Goal: Task Accomplishment & Management: Manage account settings

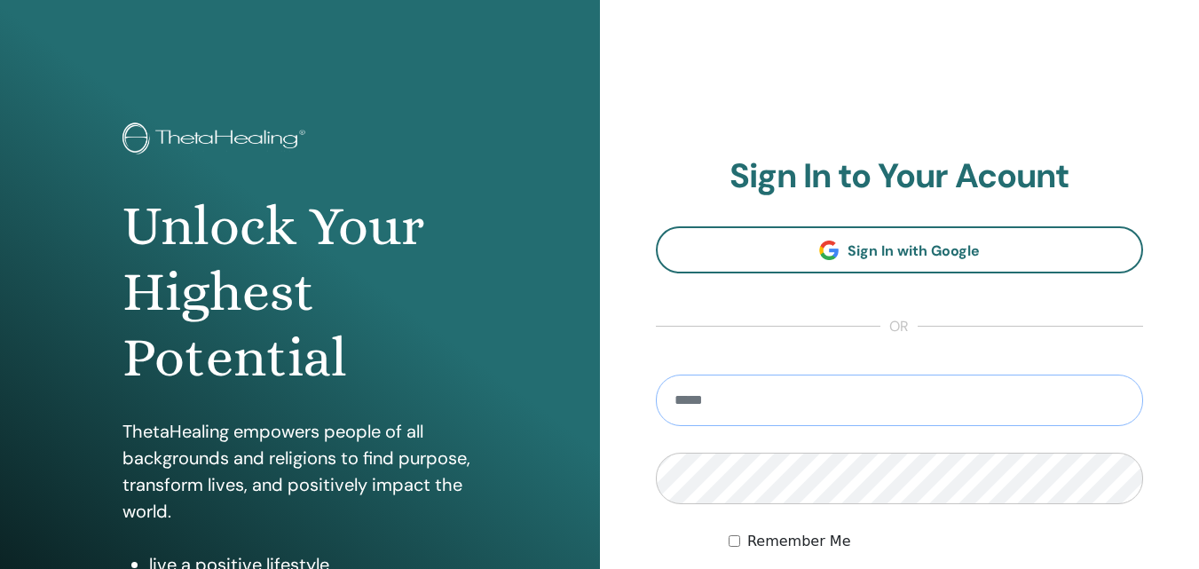
paste input "**********"
type input "**********"
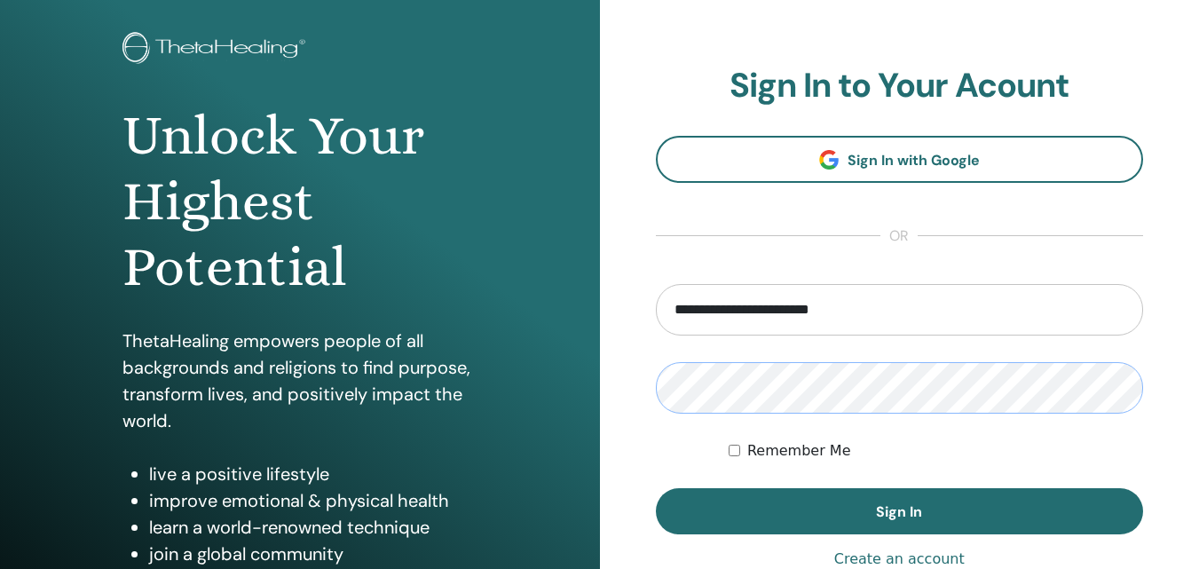
scroll to position [283, 0]
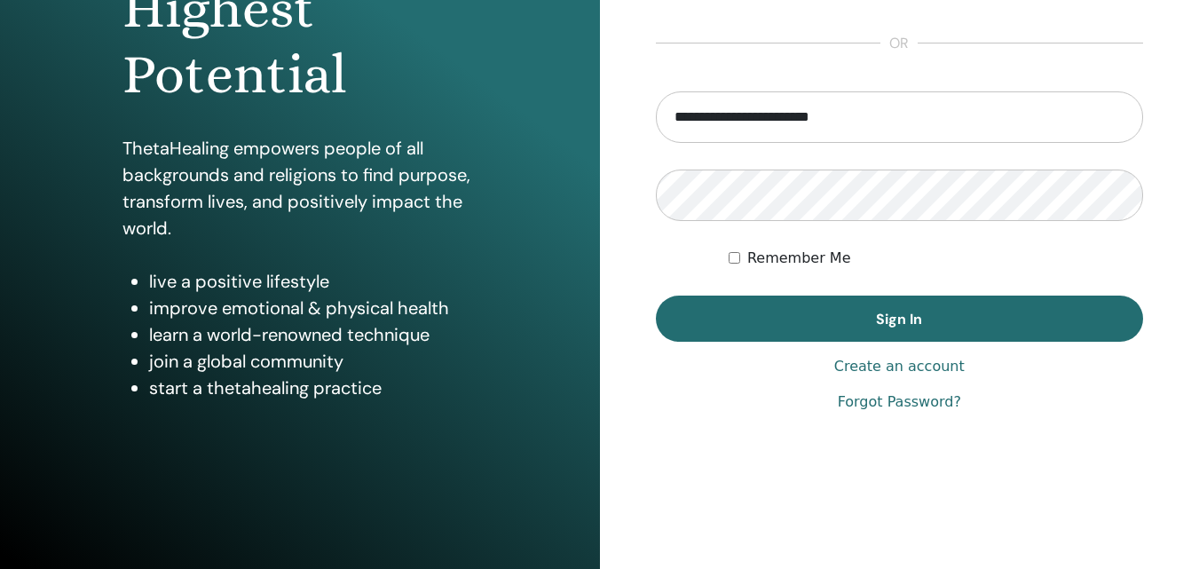
click at [798, 261] on label "Remember Me" at bounding box center [799, 258] width 104 height 21
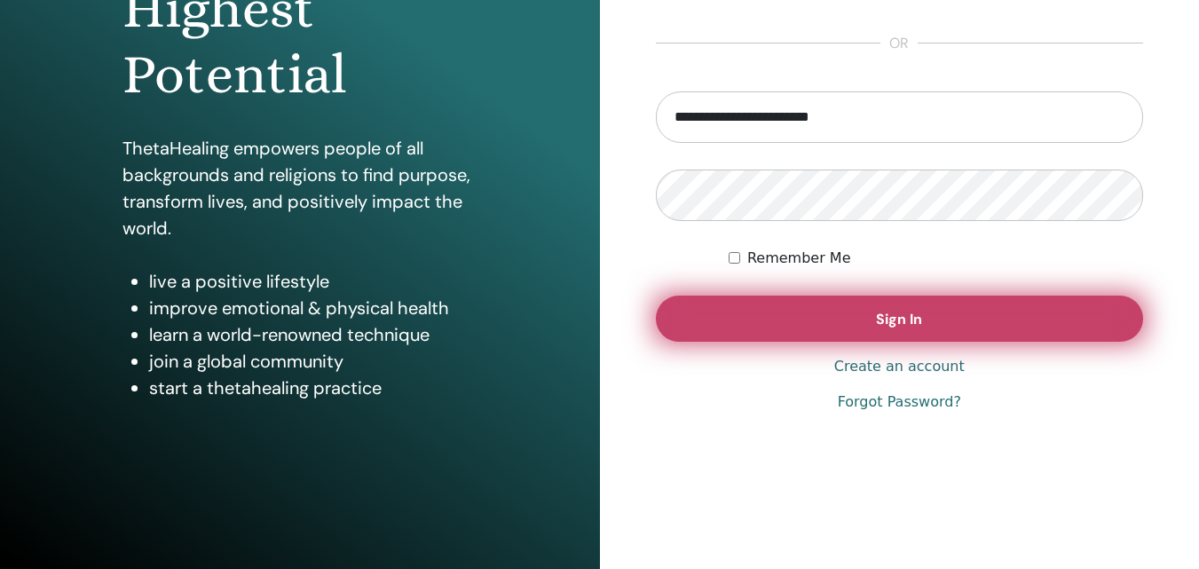
click at [788, 326] on button "Sign In" at bounding box center [900, 318] width 488 height 46
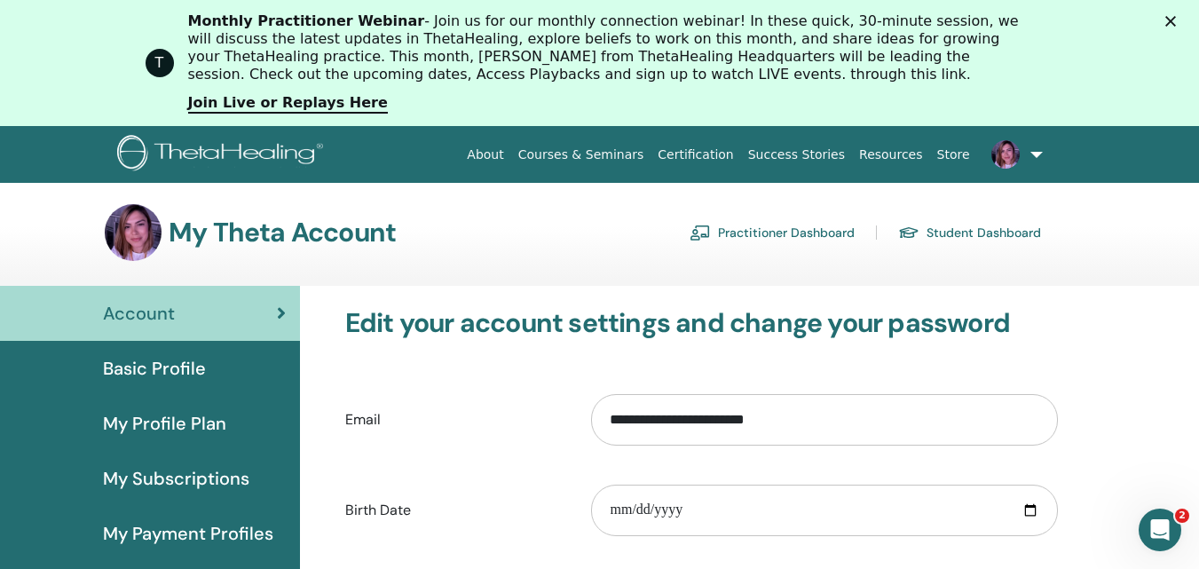
click at [116, 364] on span "Basic Profile" at bounding box center [154, 368] width 103 height 27
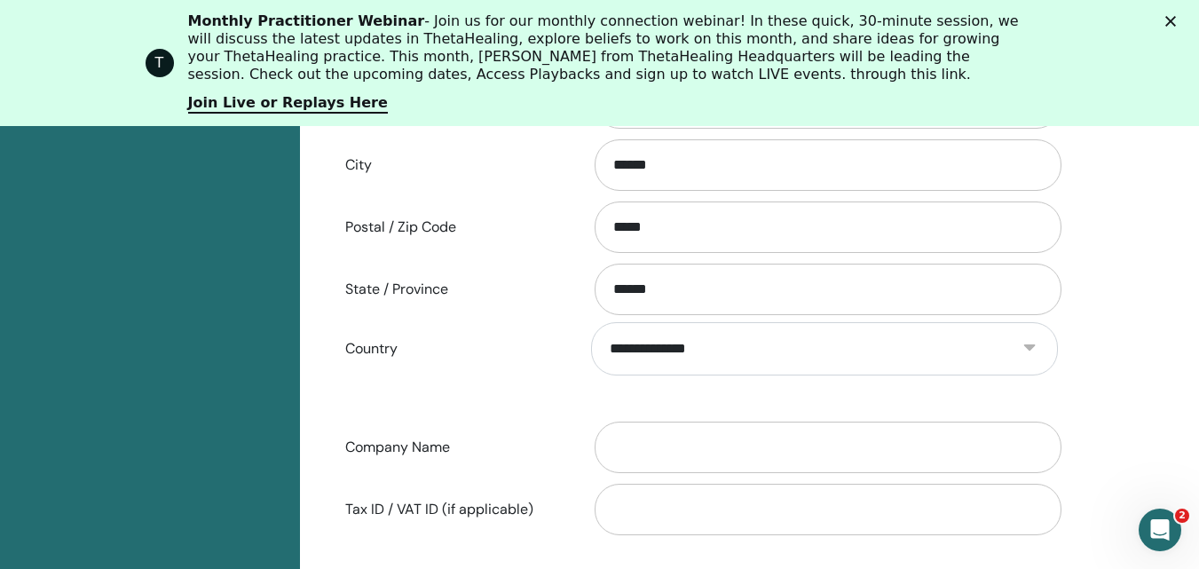
scroll to position [749, 0]
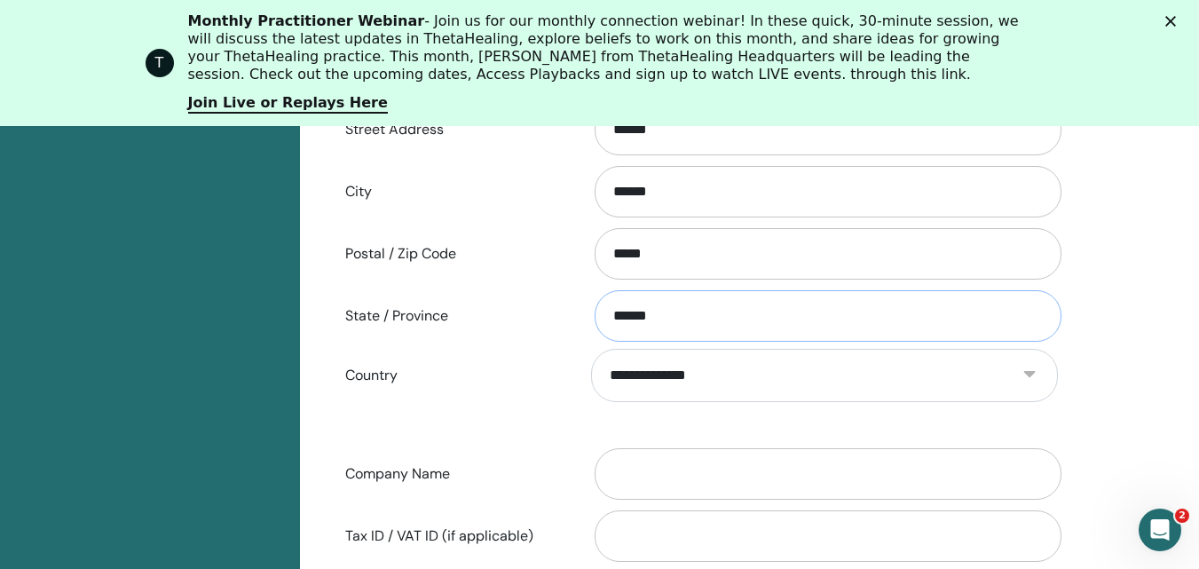
click at [784, 311] on input "******" at bounding box center [827, 315] width 467 height 51
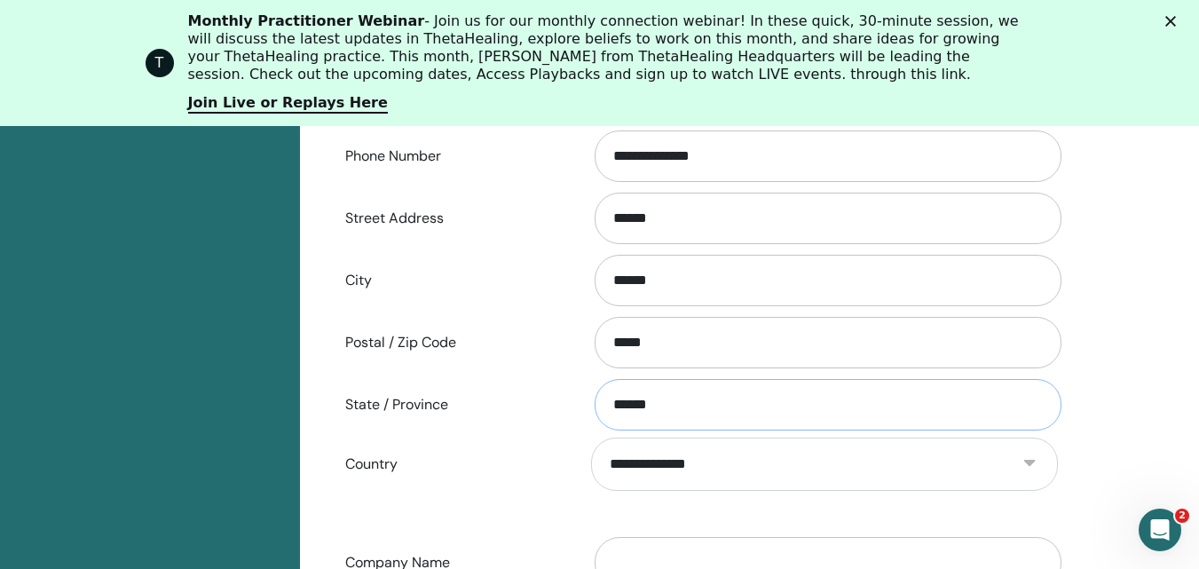
scroll to position [571, 0]
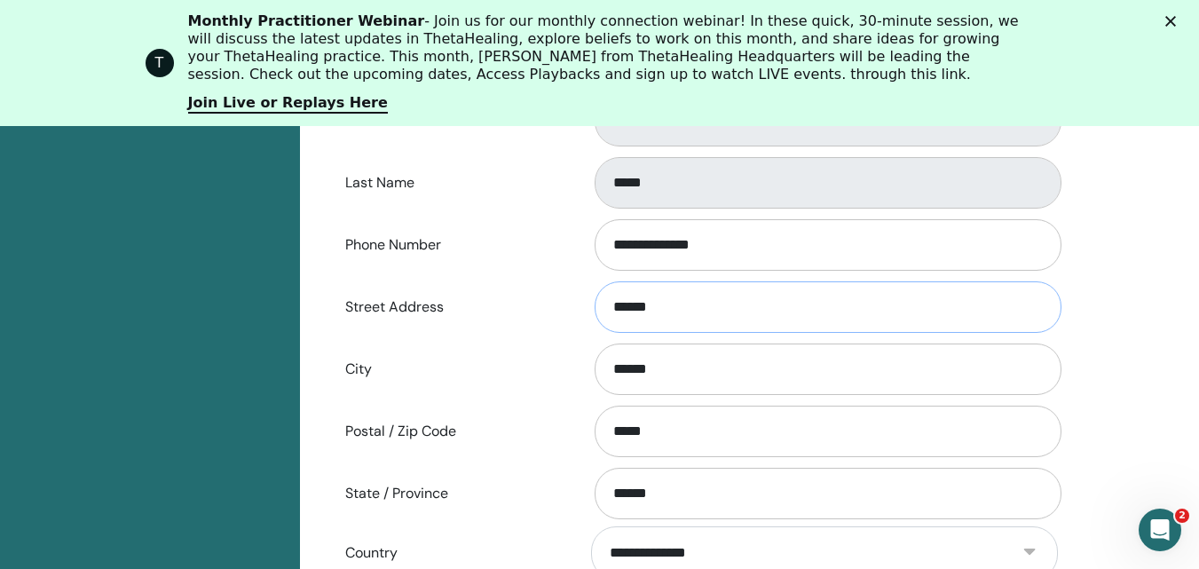
drag, startPoint x: 694, startPoint y: 305, endPoint x: 499, endPoint y: 290, distance: 195.8
click at [499, 290] on div "Street Address ******" at bounding box center [701, 307] width 739 height 59
click at [723, 307] on input "******" at bounding box center [827, 306] width 467 height 51
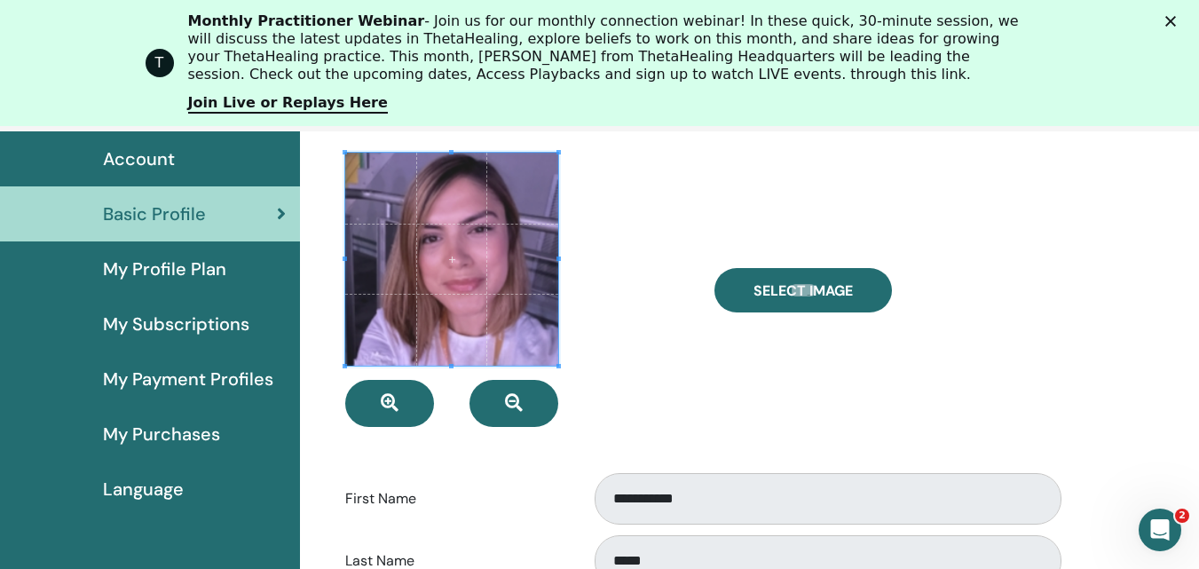
scroll to position [0, 0]
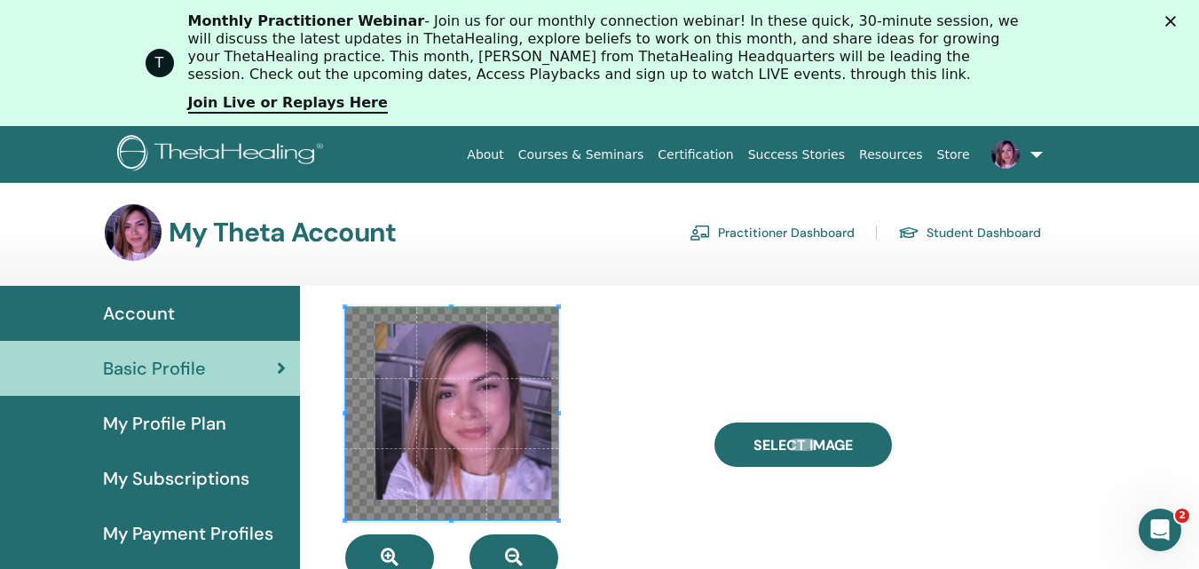
click at [221, 421] on span "My Profile Plan" at bounding box center [164, 423] width 123 height 27
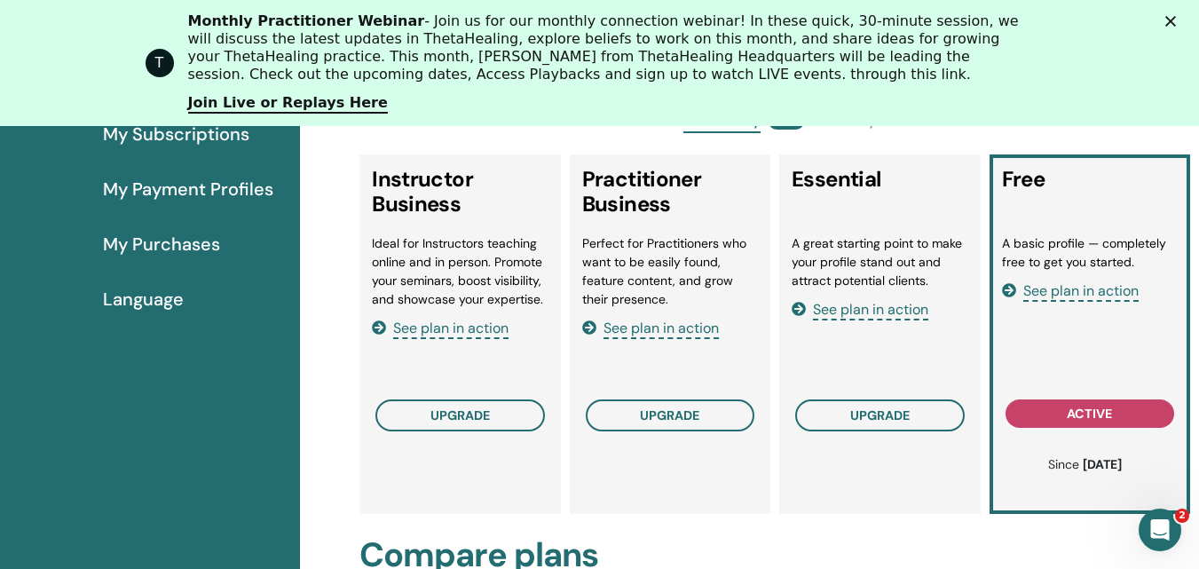
scroll to position [394, 0]
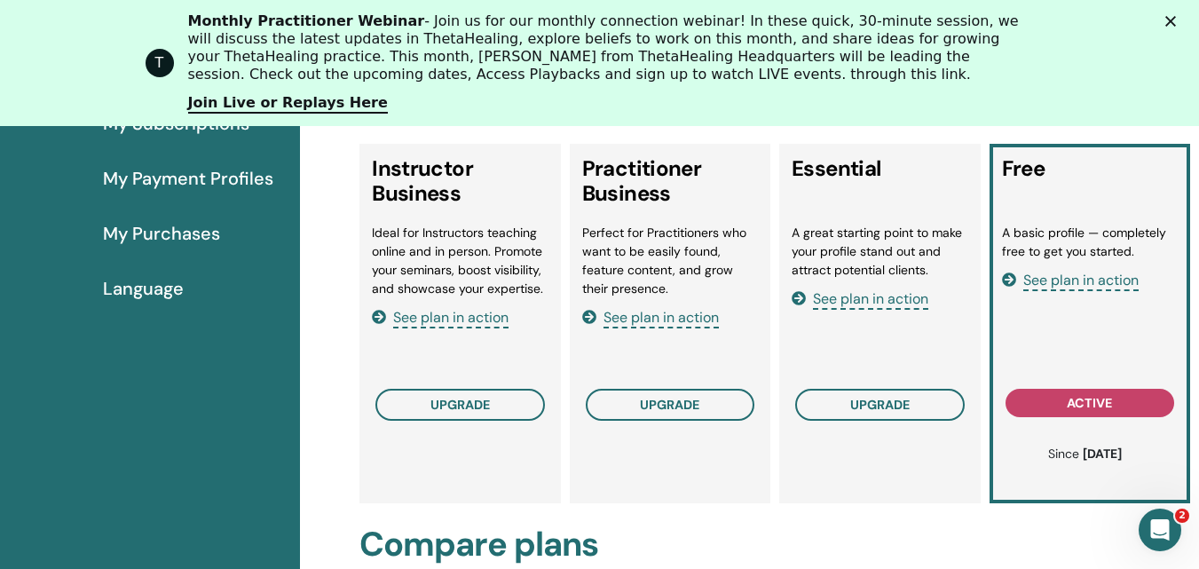
click at [1105, 279] on span "See plan in action" at bounding box center [1080, 281] width 115 height 20
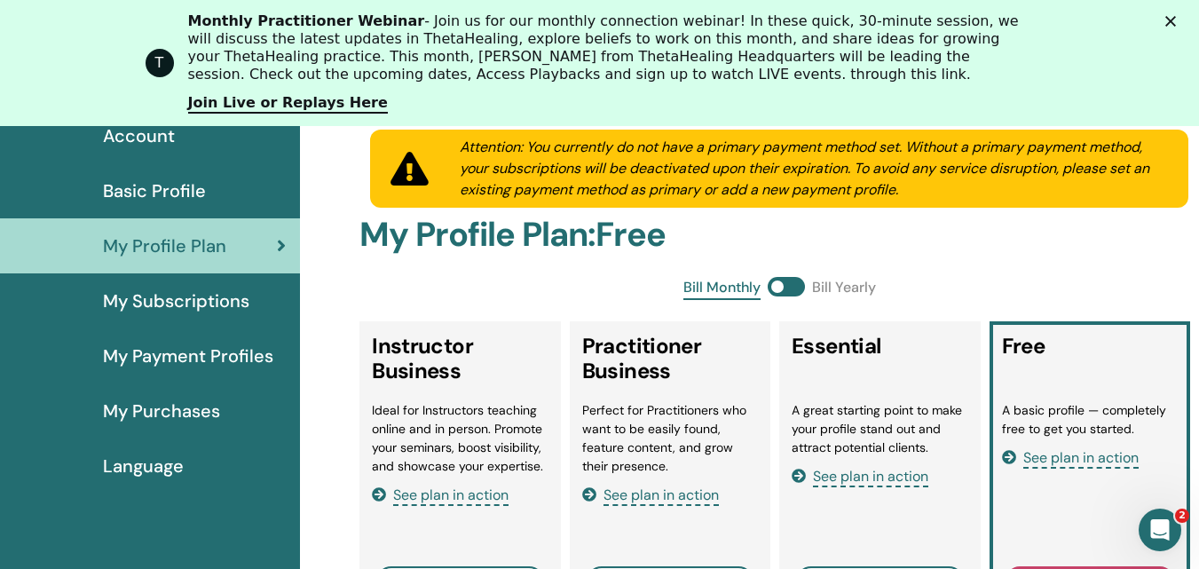
scroll to position [305, 0]
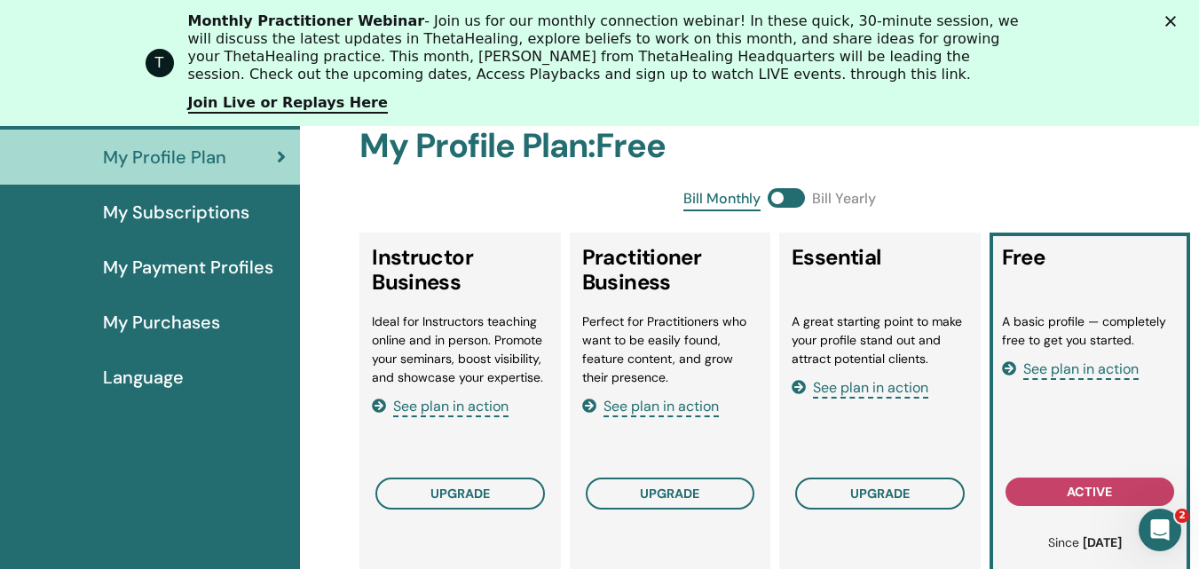
click at [144, 215] on span "My Subscriptions" at bounding box center [176, 212] width 146 height 27
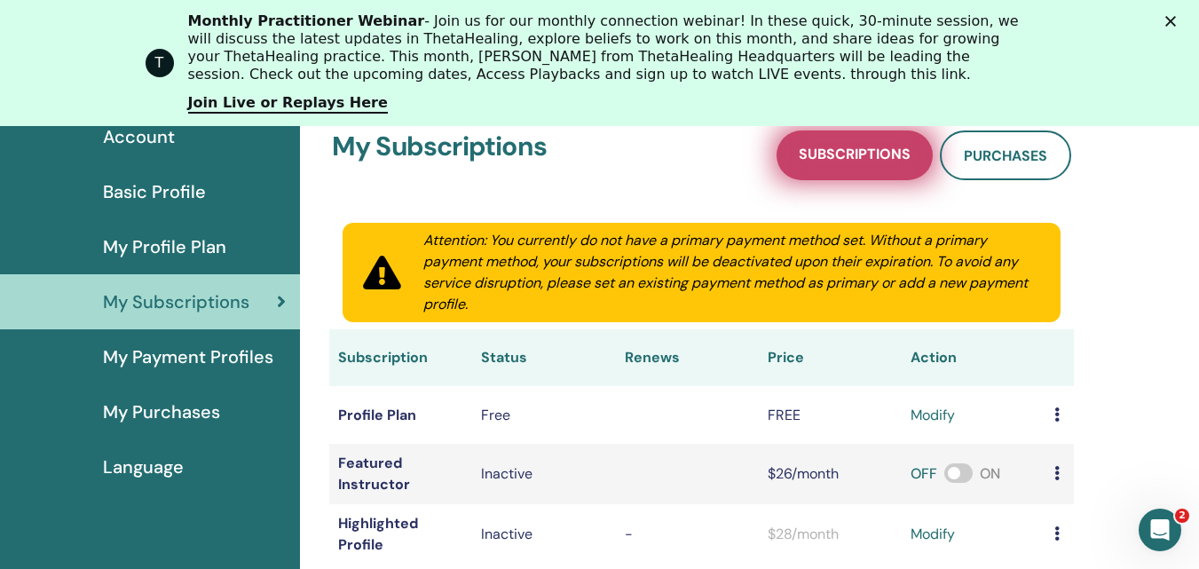
scroll to position [216, 0]
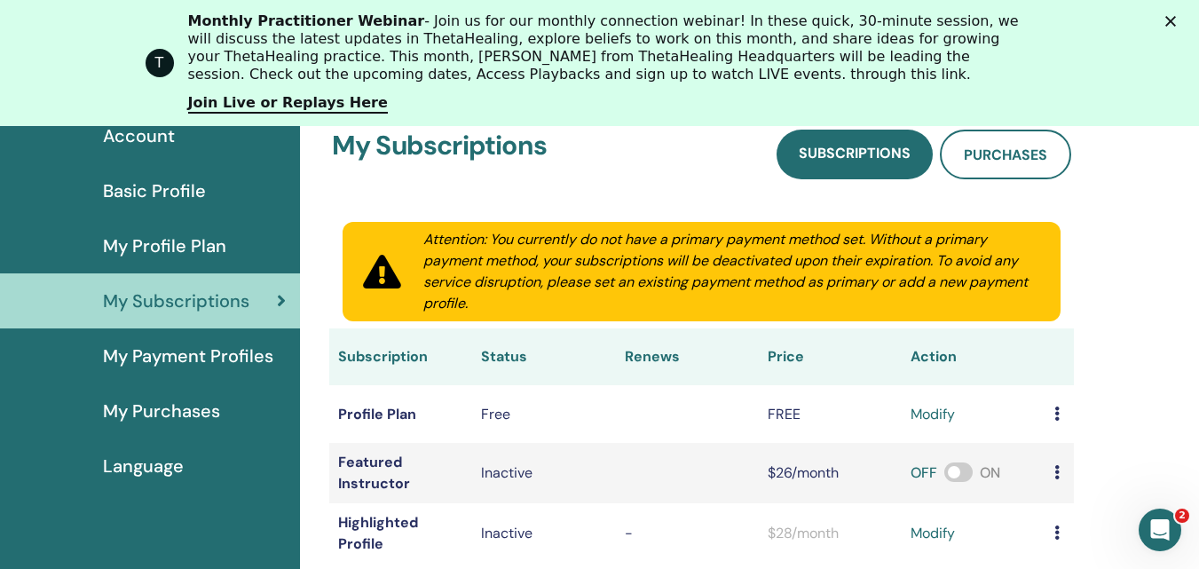
click at [203, 365] on span "My Payment Profiles" at bounding box center [188, 355] width 170 height 27
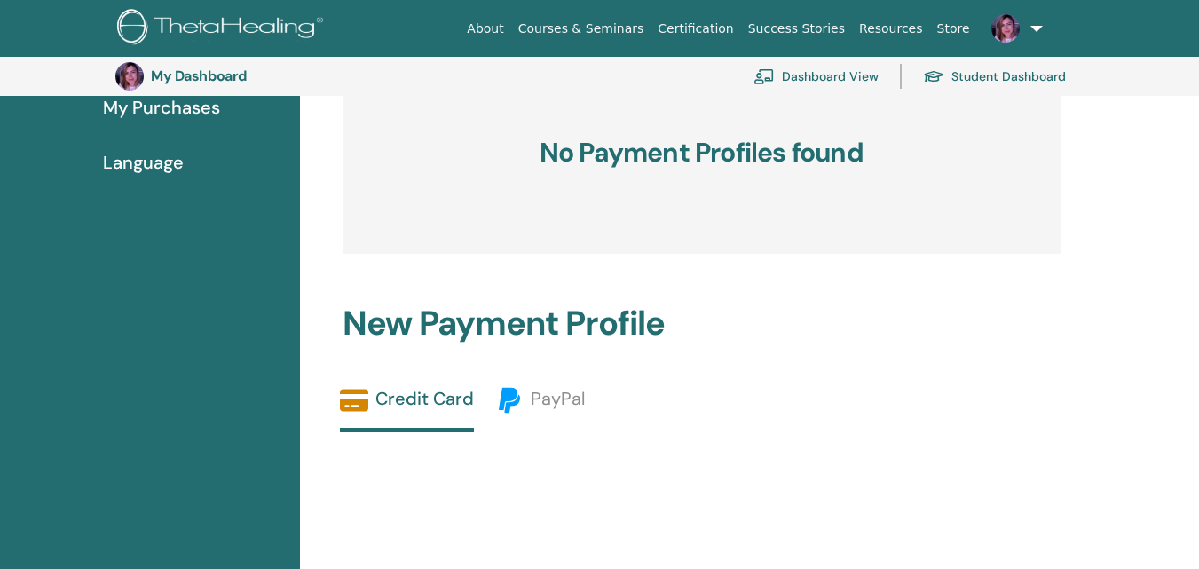
scroll to position [216, 0]
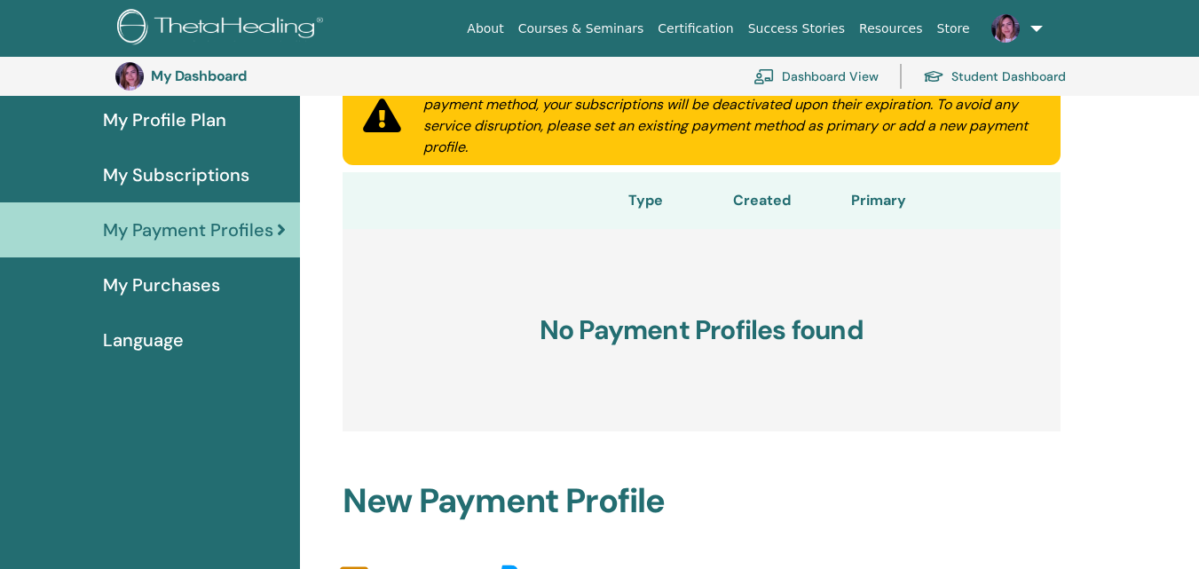
click at [191, 280] on span "My Purchases" at bounding box center [161, 284] width 117 height 27
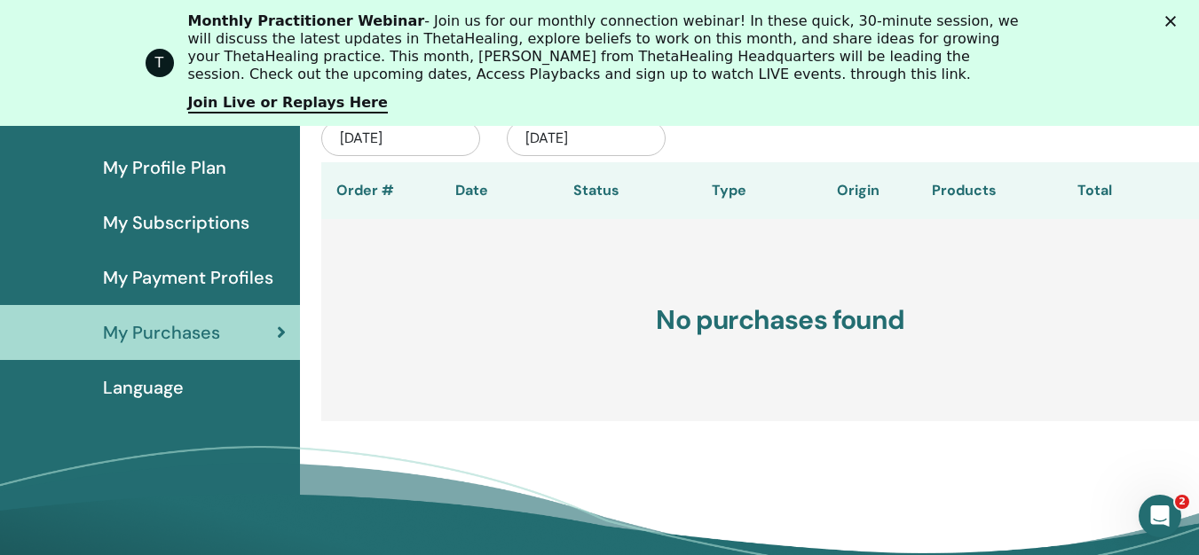
scroll to position [305, 0]
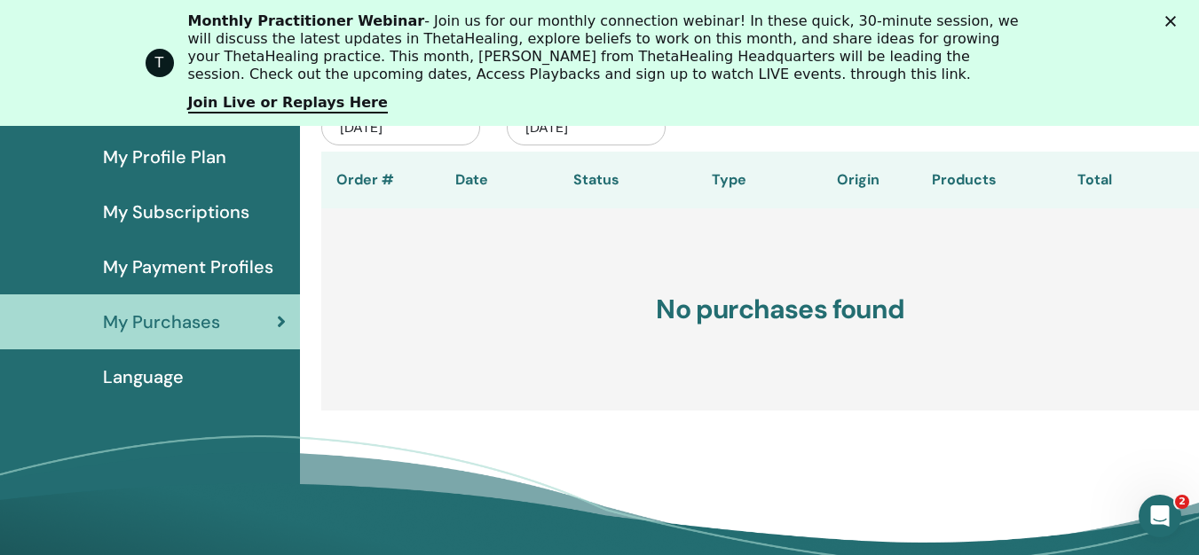
click at [122, 371] on span "Language" at bounding box center [143, 377] width 81 height 27
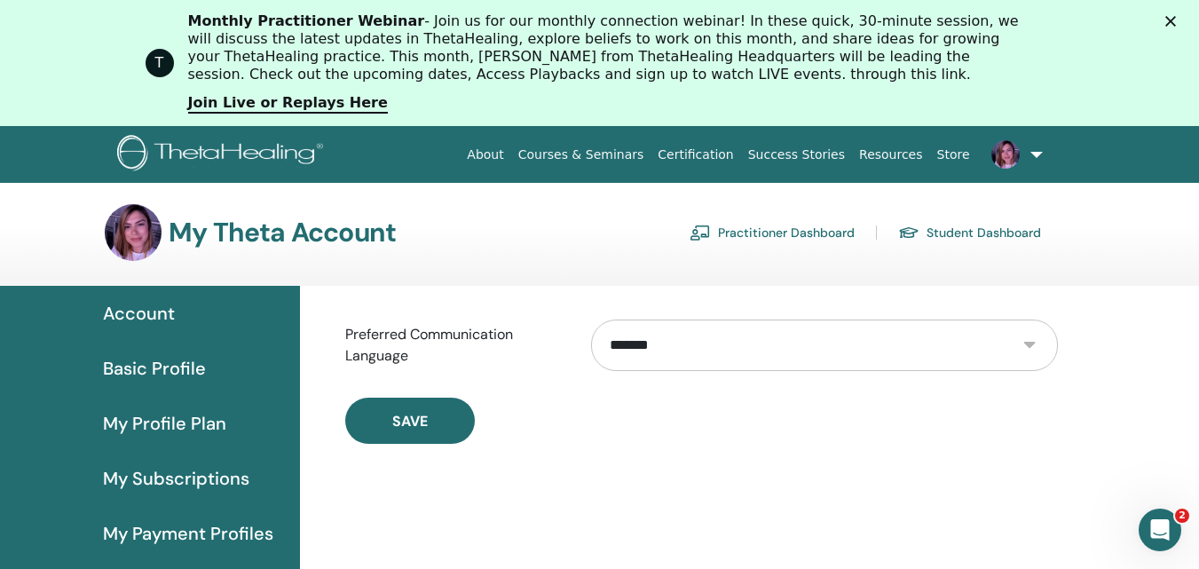
click at [510, 156] on link "About" at bounding box center [485, 154] width 51 height 33
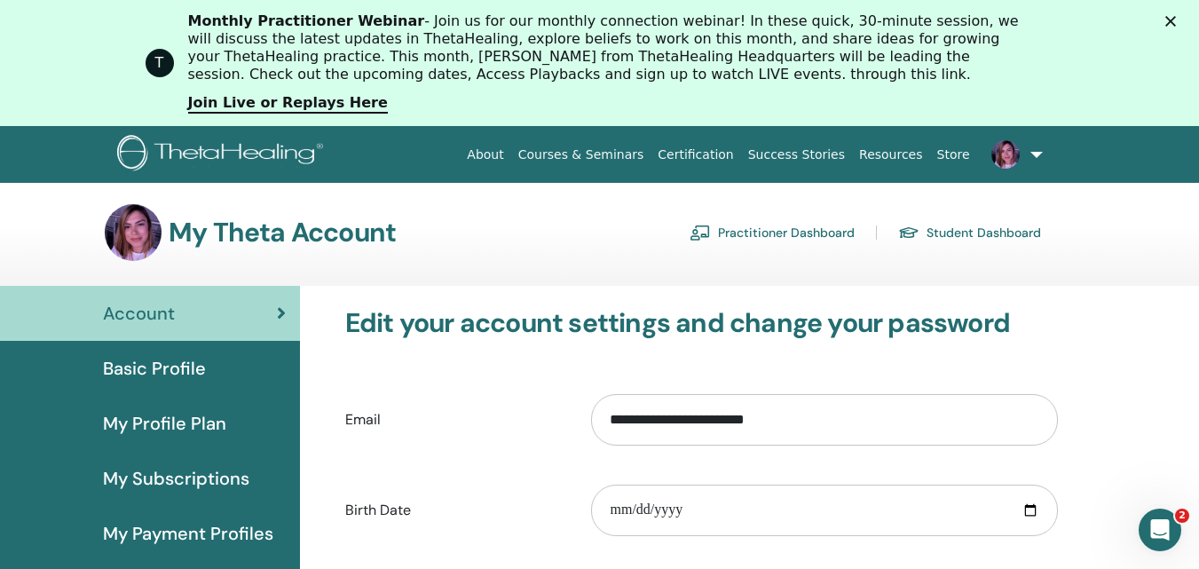
click at [805, 231] on link "Practitioner Dashboard" at bounding box center [771, 232] width 165 height 28
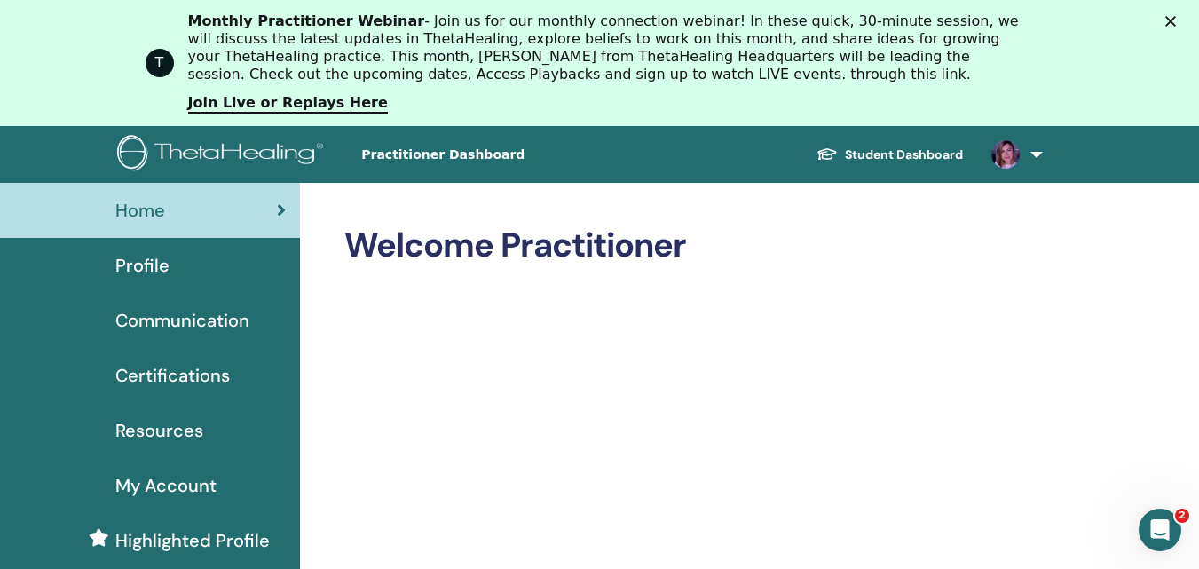
click at [179, 269] on div "Profile" at bounding box center [149, 265] width 271 height 27
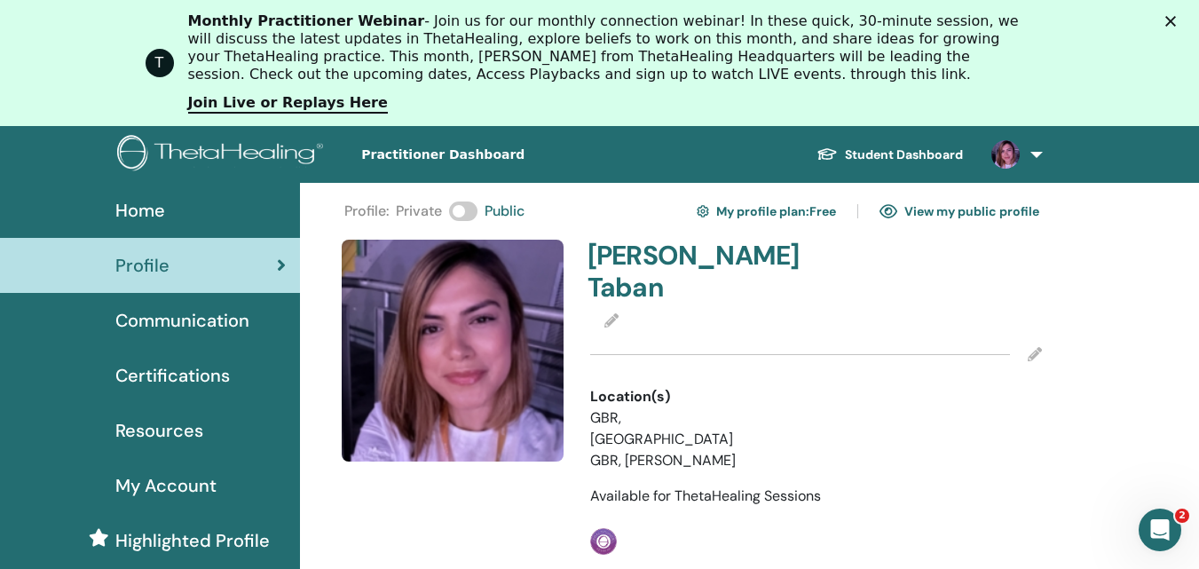
click at [963, 212] on link "View my public profile" at bounding box center [959, 211] width 160 height 28
